Goal: Check status

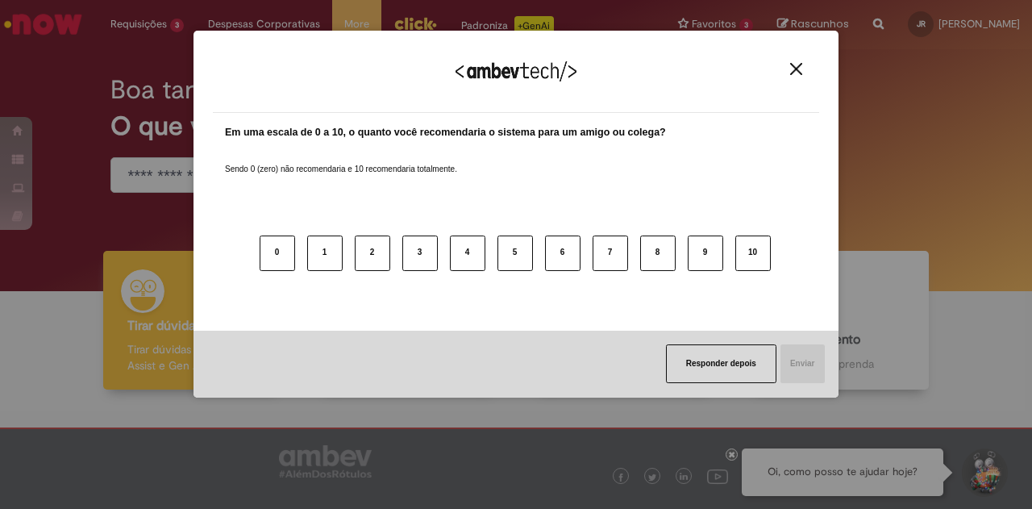
click at [795, 67] on img "Close" at bounding box center [796, 69] width 12 height 12
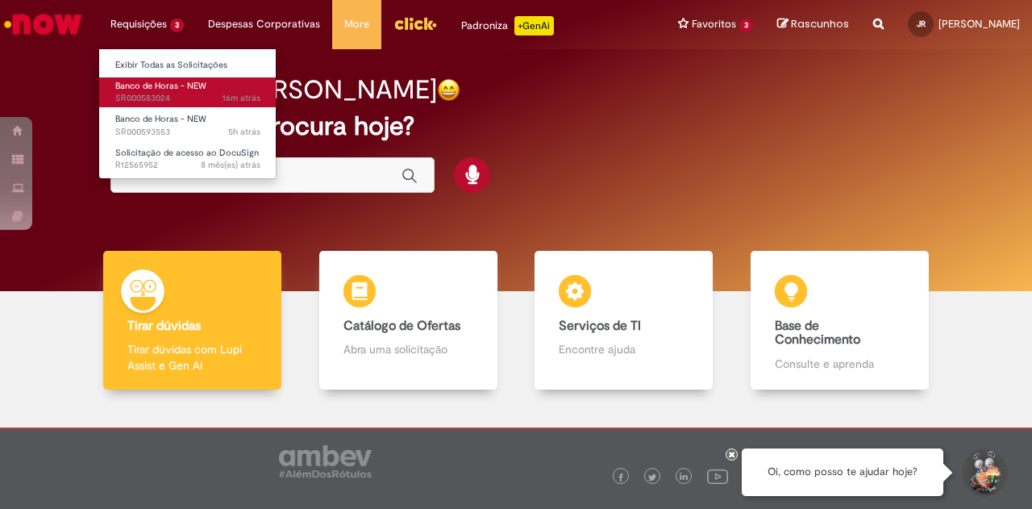
click at [169, 97] on span "16m atrás 16 minutos atrás SR000583024" at bounding box center [187, 98] width 145 height 13
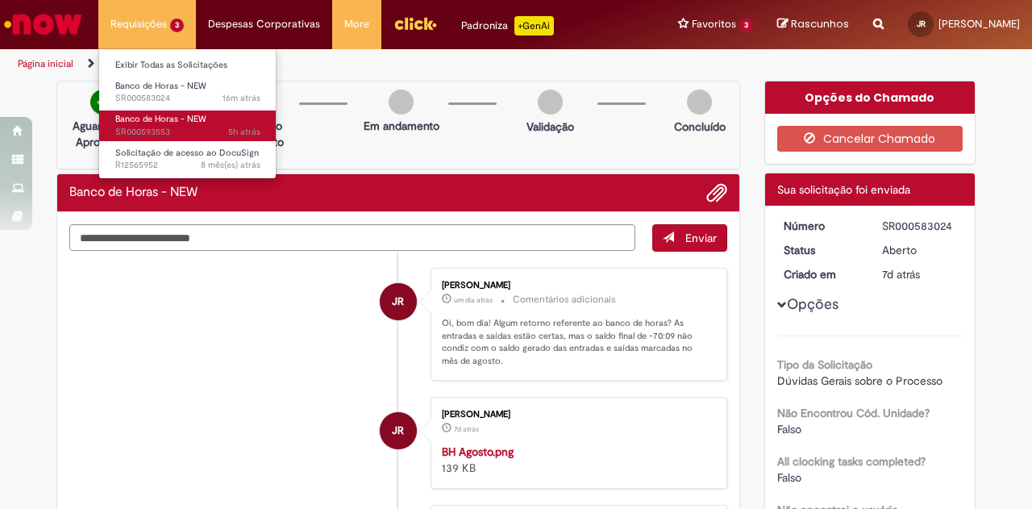
click at [165, 127] on span "5h atrás 5 horas atrás SR000593553" at bounding box center [187, 132] width 145 height 13
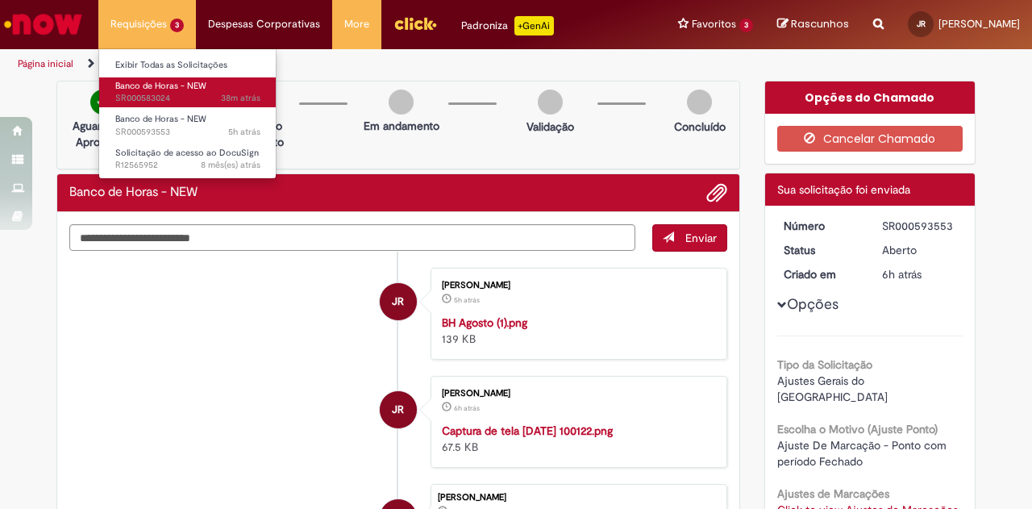
click at [155, 96] on span "38m atrás 38 minutos atrás SR000583024" at bounding box center [187, 98] width 145 height 13
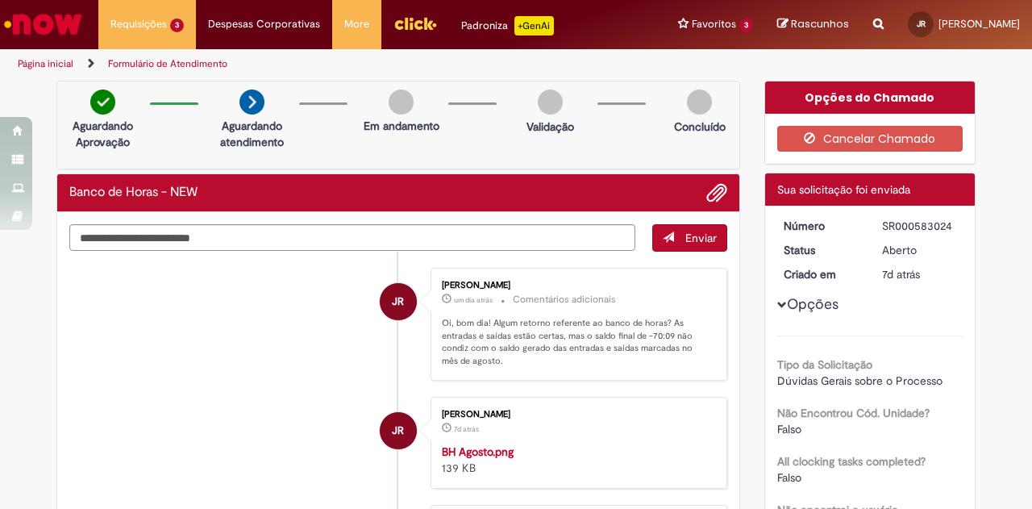
click at [778, 298] on div "Opções Tipo da Solicitação Dúvidas Gerais sobre o Processo Não Encontrou Cód. U…" at bounding box center [871, 465] width 186 height 494
click at [779, 312] on div "Opções Tipo da Solicitação Dúvidas Gerais sobre o Processo Não Encontrou Cód. U…" at bounding box center [871, 465] width 186 height 494
click at [0, 0] on button "Opções" at bounding box center [0, 0] width 0 height 0
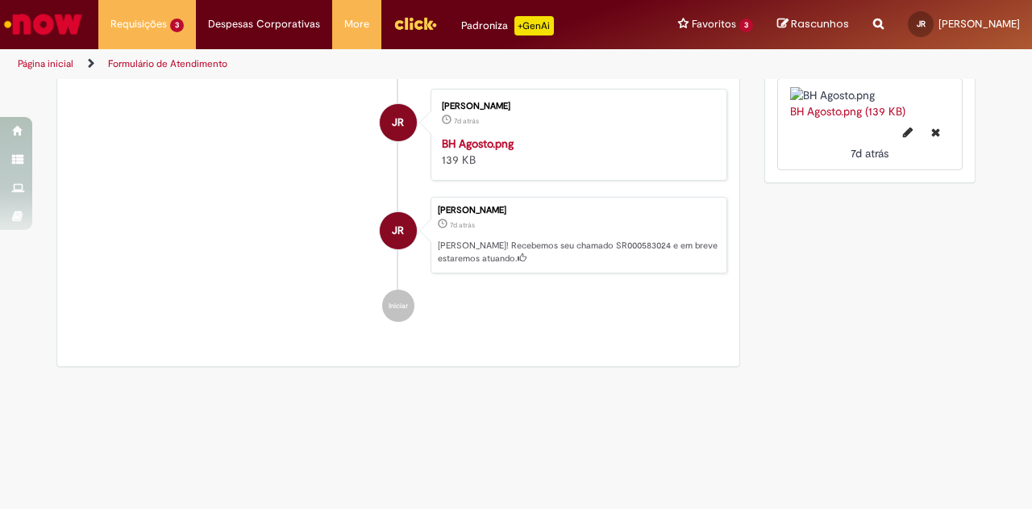
scroll to position [309, 0]
